Goal: Entertainment & Leisure: Consume media (video, audio)

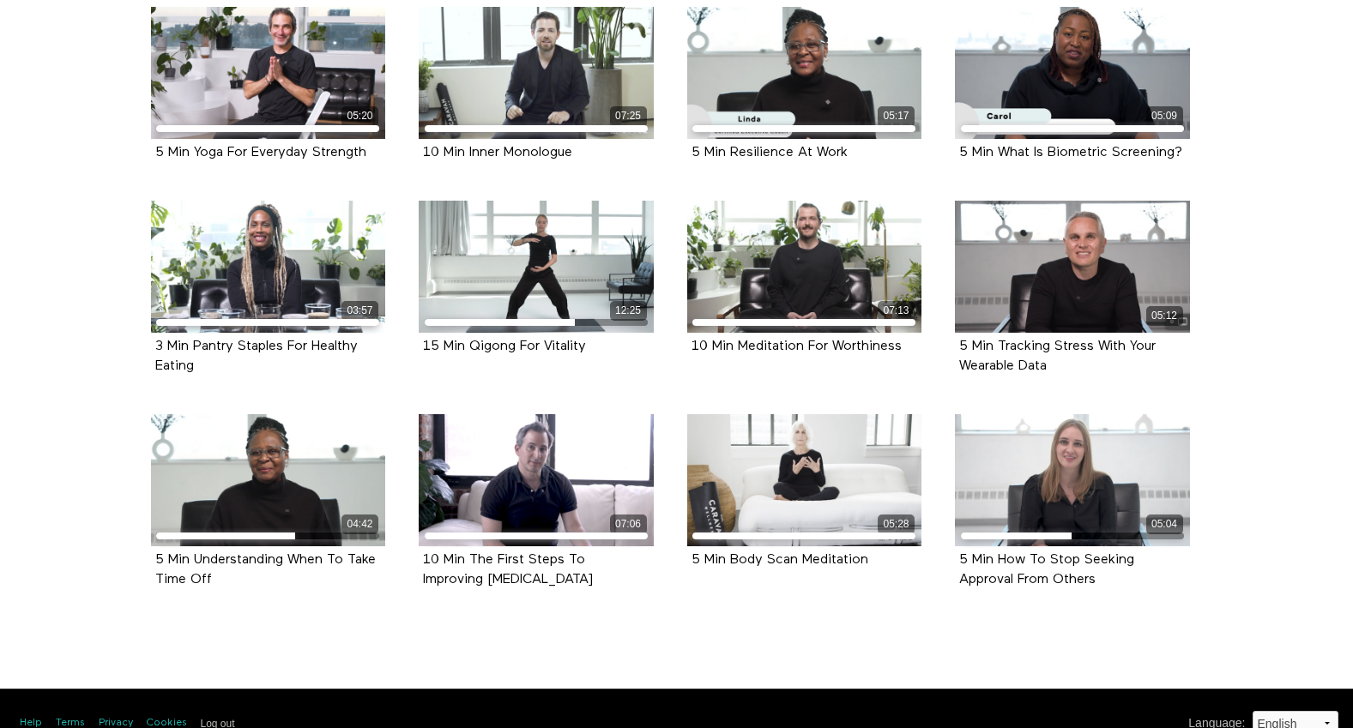
scroll to position [672, 0]
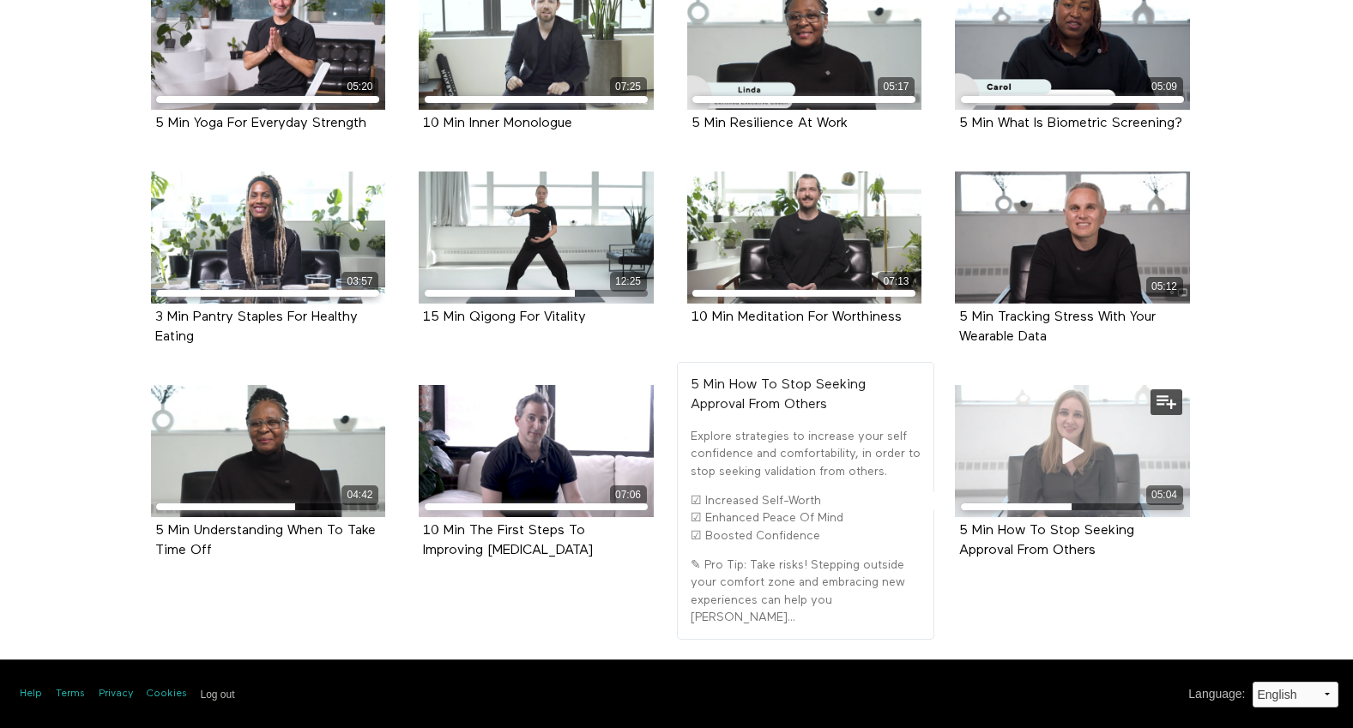
click at [1053, 426] on span at bounding box center [1072, 451] width 51 height 51
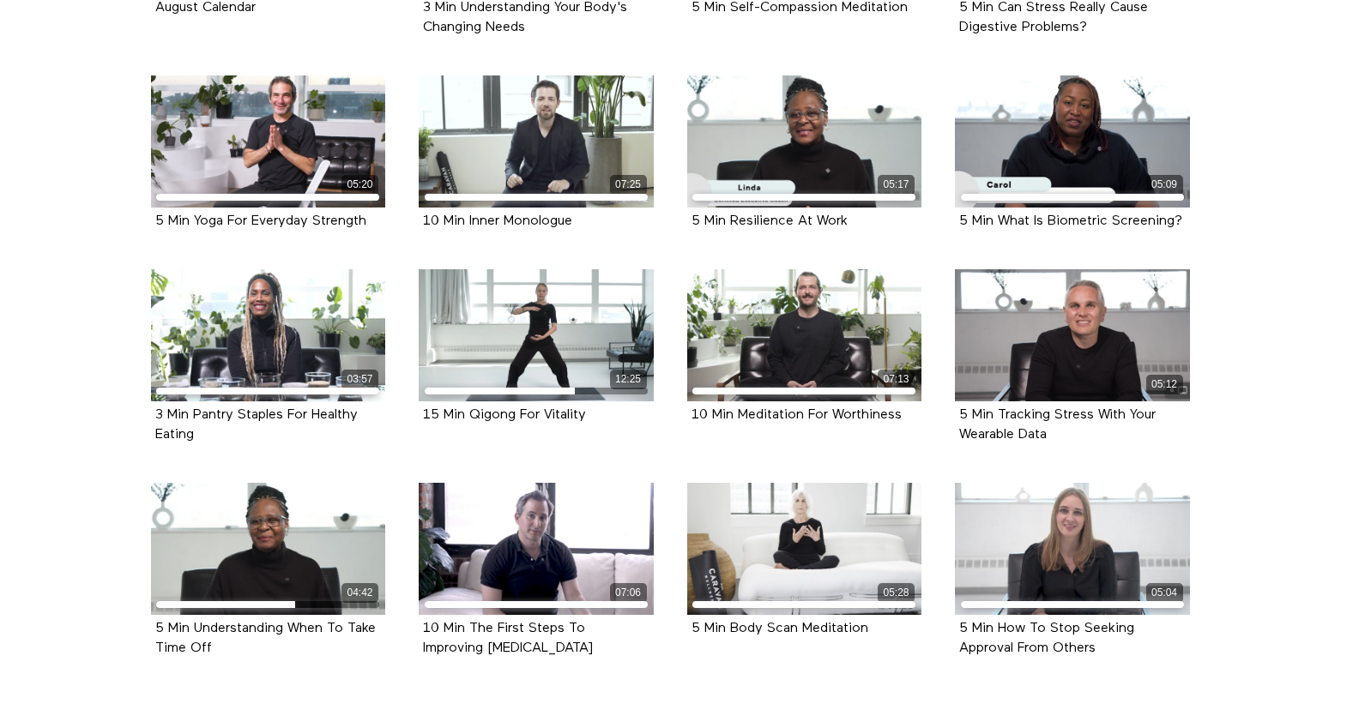
scroll to position [580, 0]
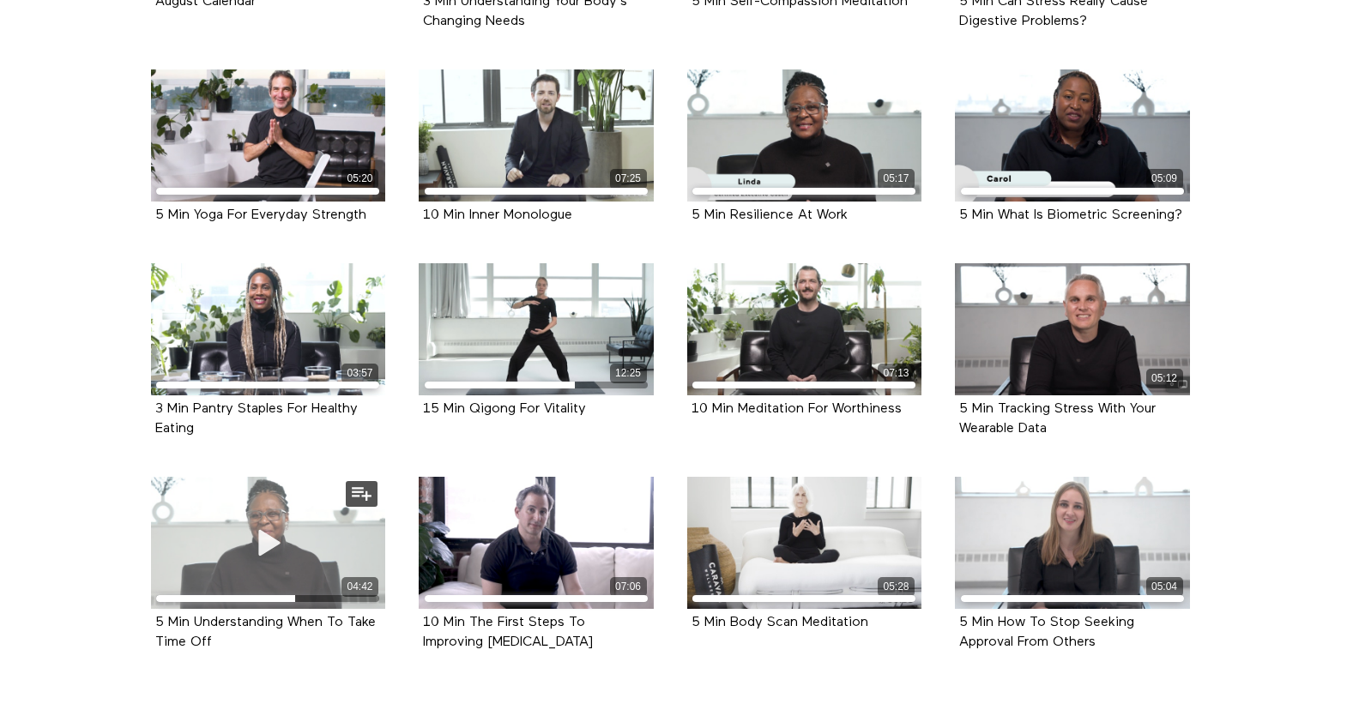
click at [266, 534] on icon at bounding box center [267, 544] width 51 height 30
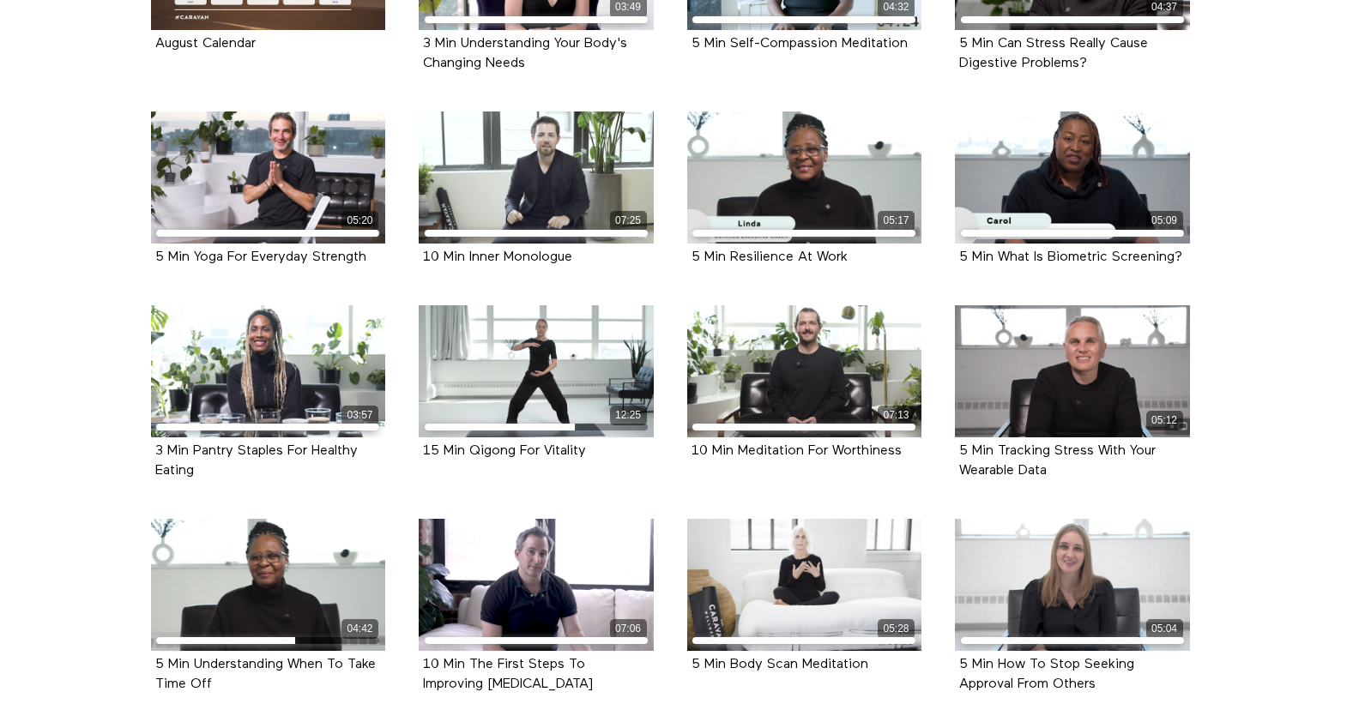
scroll to position [672, 0]
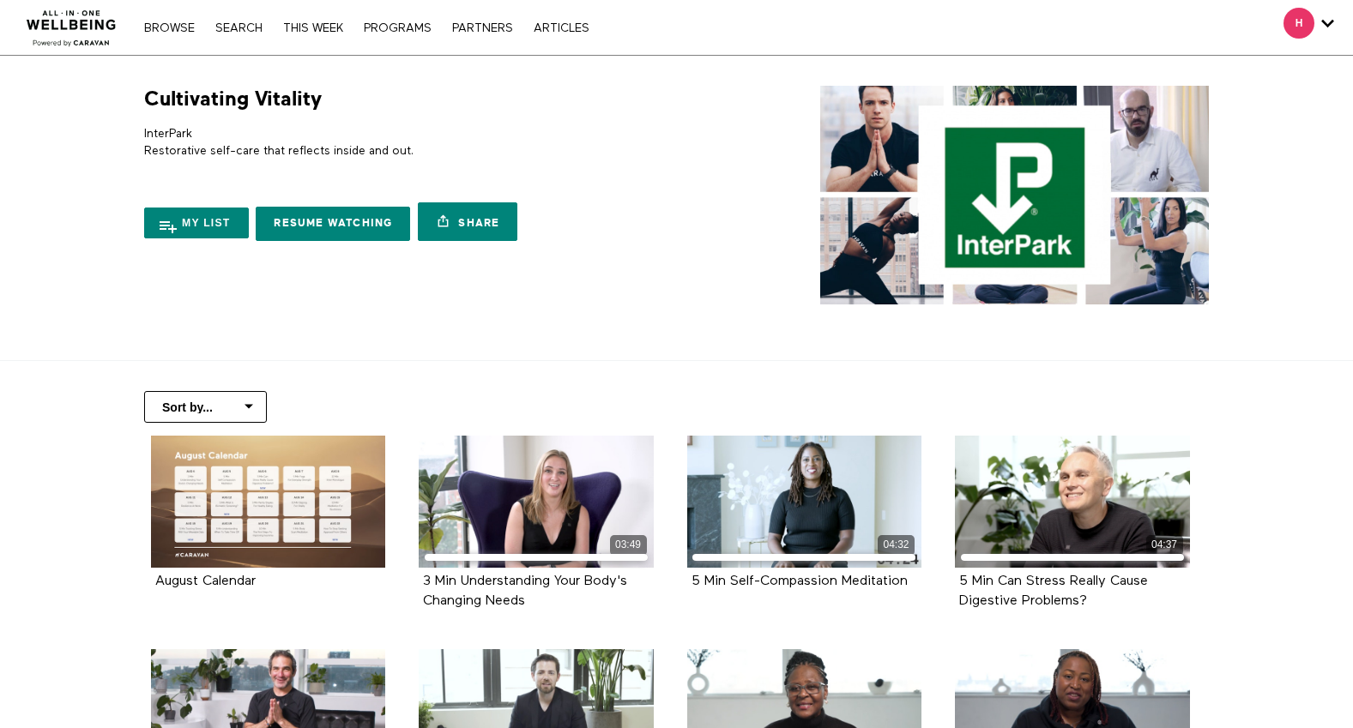
scroll to position [672, 0]
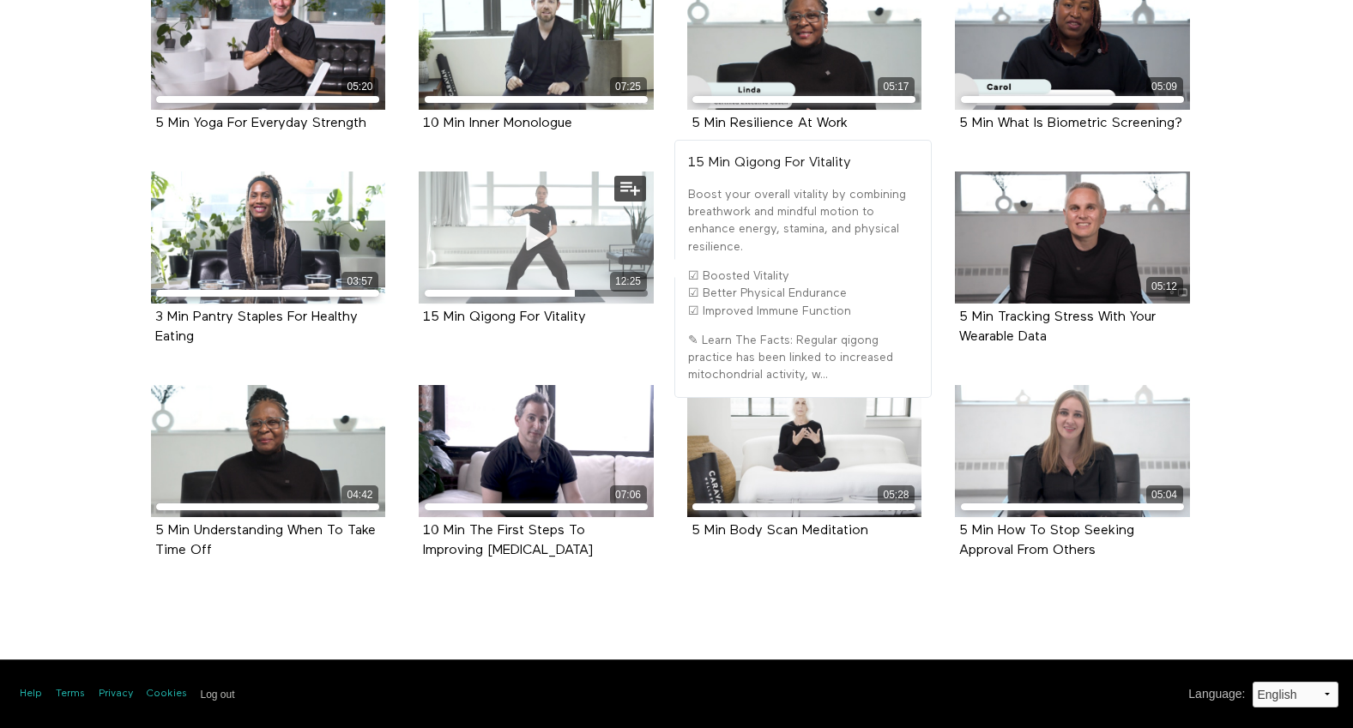
click at [543, 233] on icon at bounding box center [536, 237] width 51 height 30
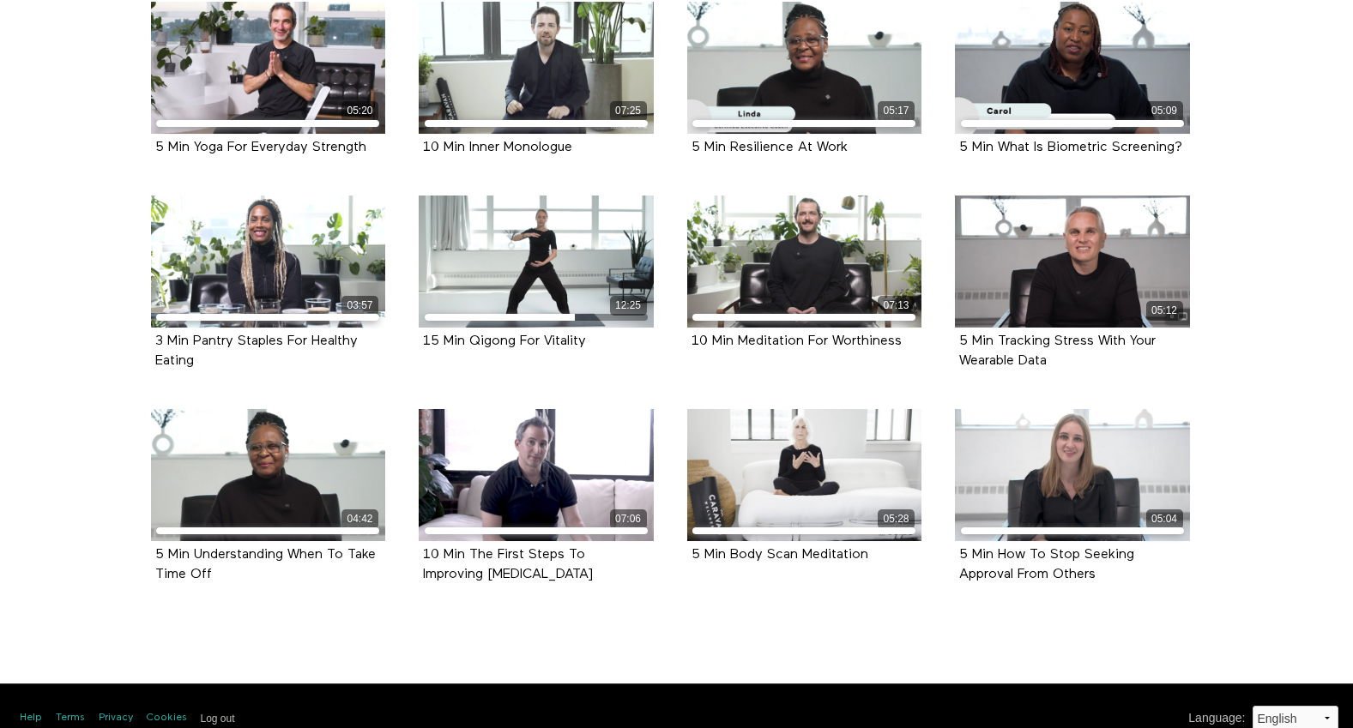
scroll to position [672, 0]
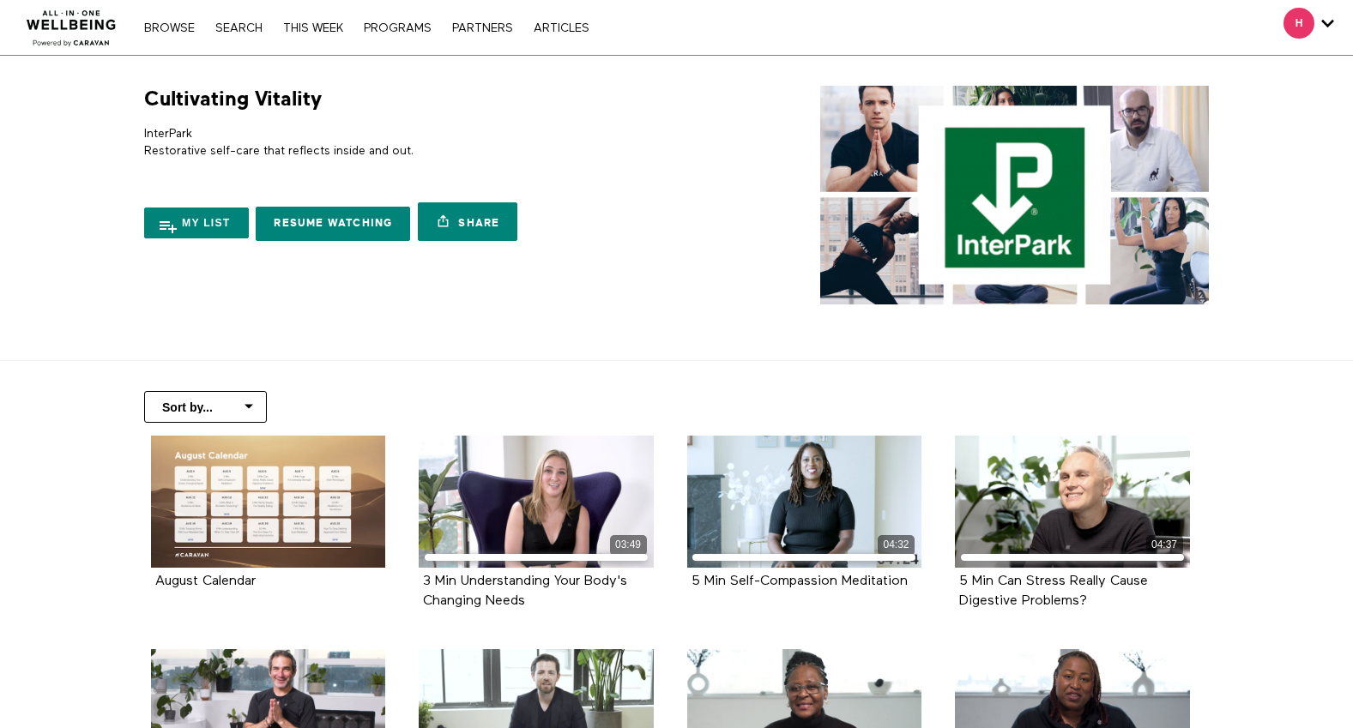
scroll to position [672, 0]
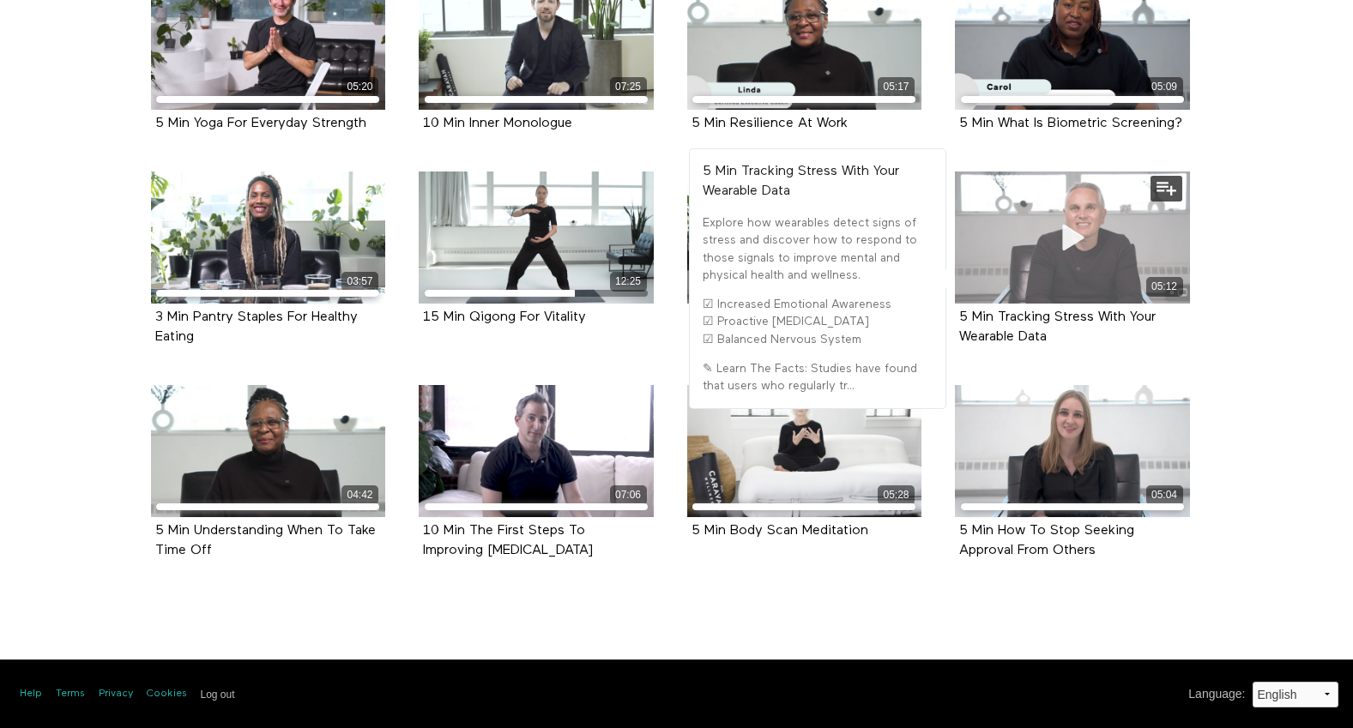
click at [989, 196] on div "05:12" at bounding box center [1072, 238] width 235 height 132
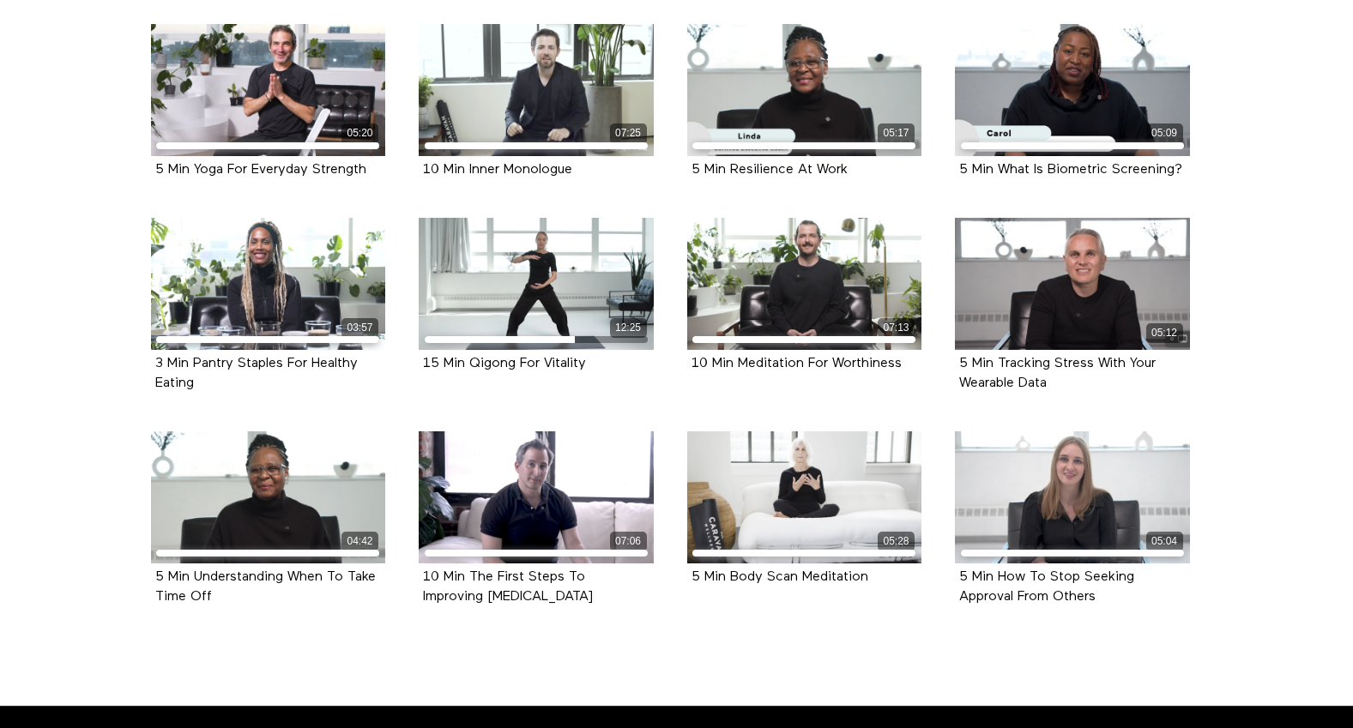
scroll to position [627, 0]
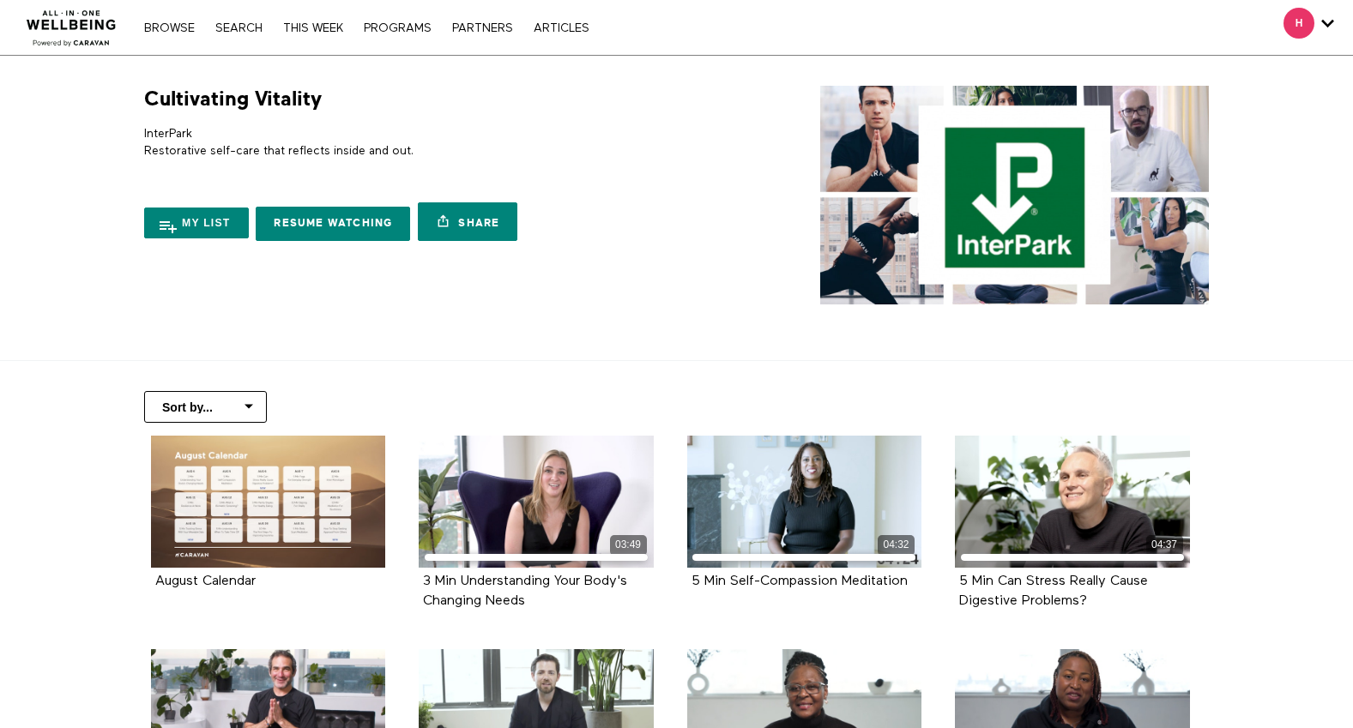
scroll to position [627, 0]
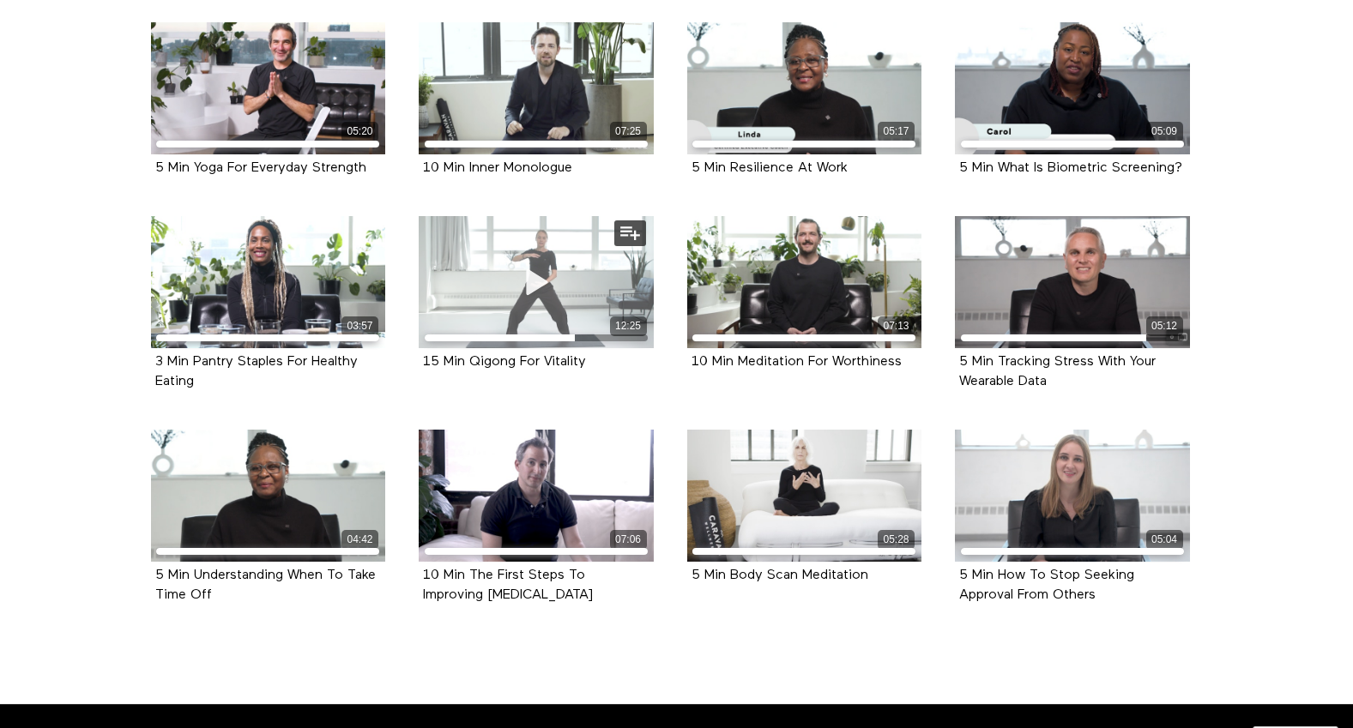
click at [483, 288] on div "12:25" at bounding box center [536, 282] width 235 height 132
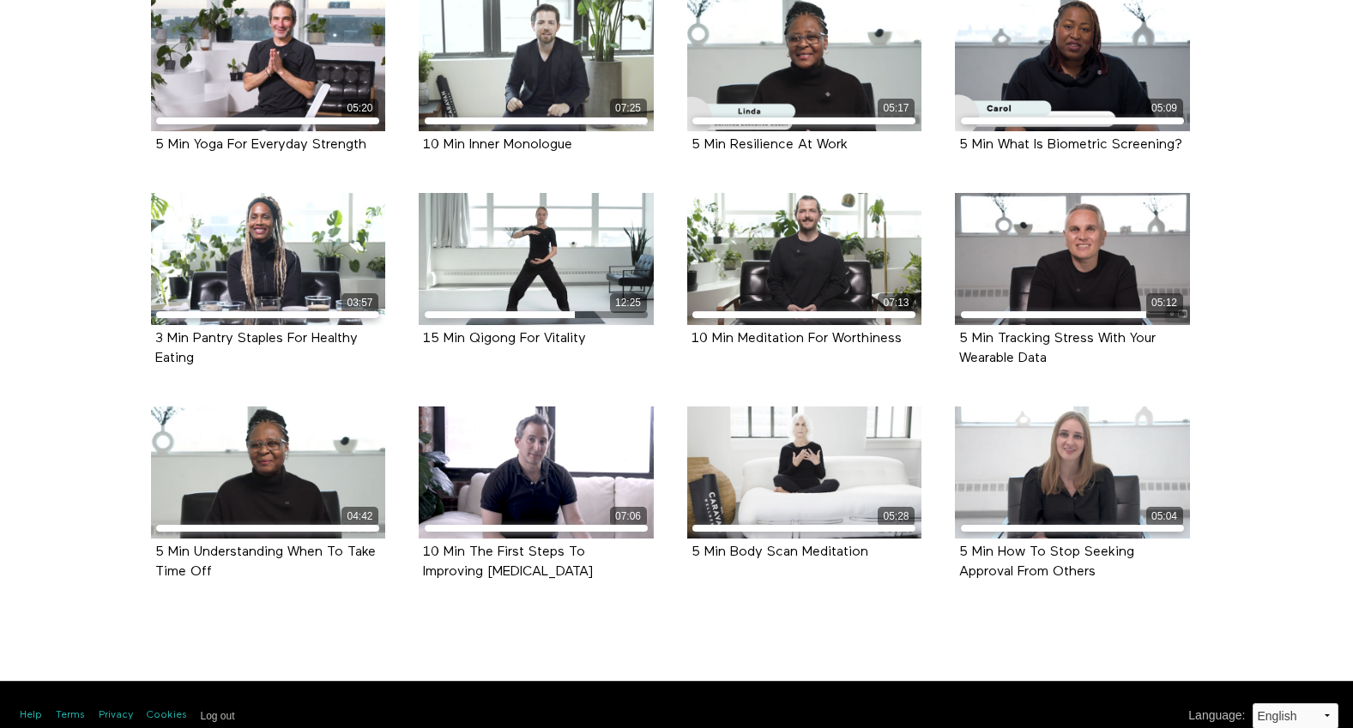
scroll to position [652, 0]
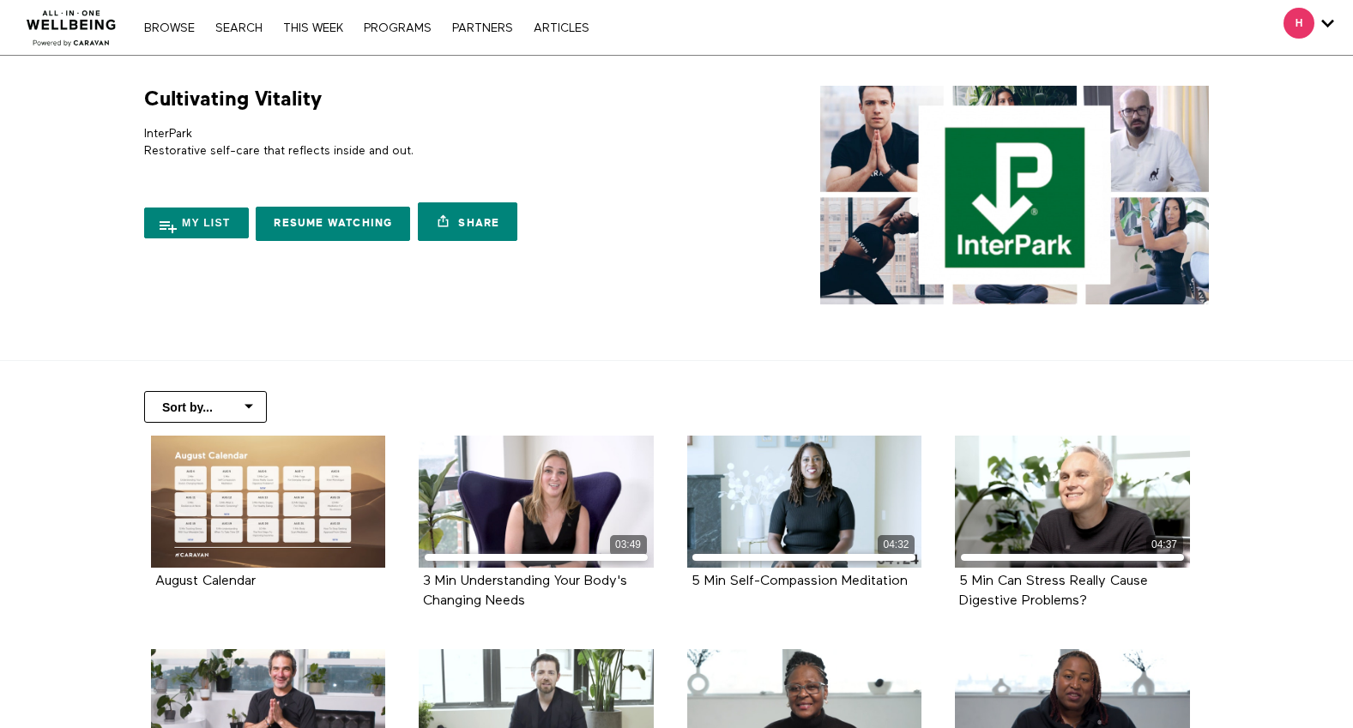
scroll to position [652, 0]
